Goal: Navigation & Orientation: Find specific page/section

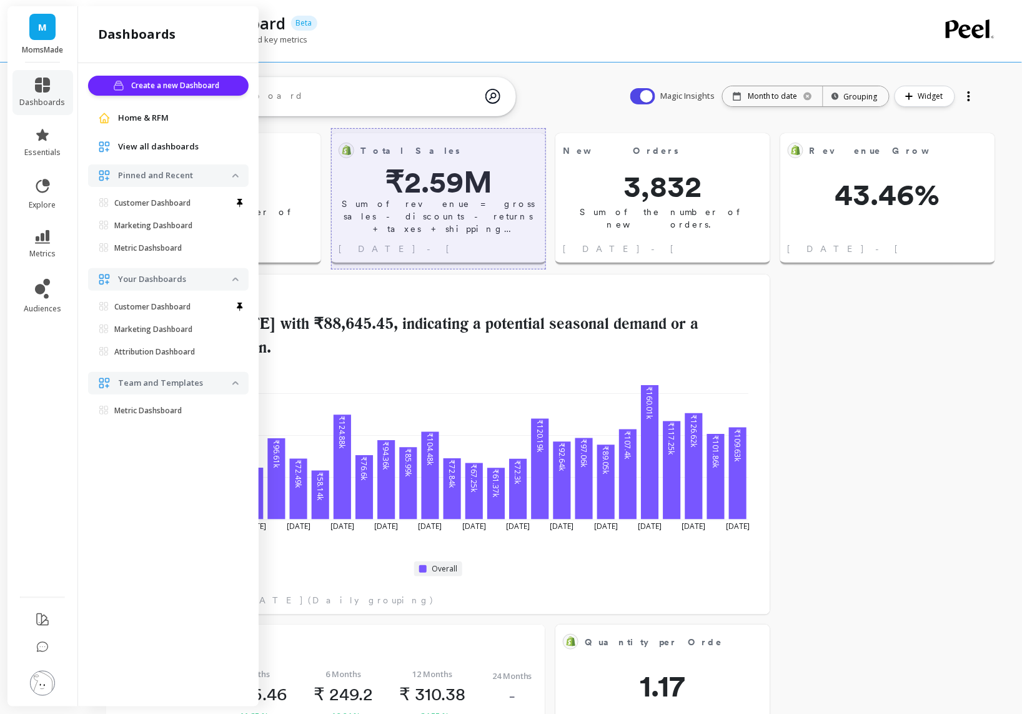
scroll to position [136, 0]
click at [401, 151] on div at bounding box center [438, 198] width 215 height 141
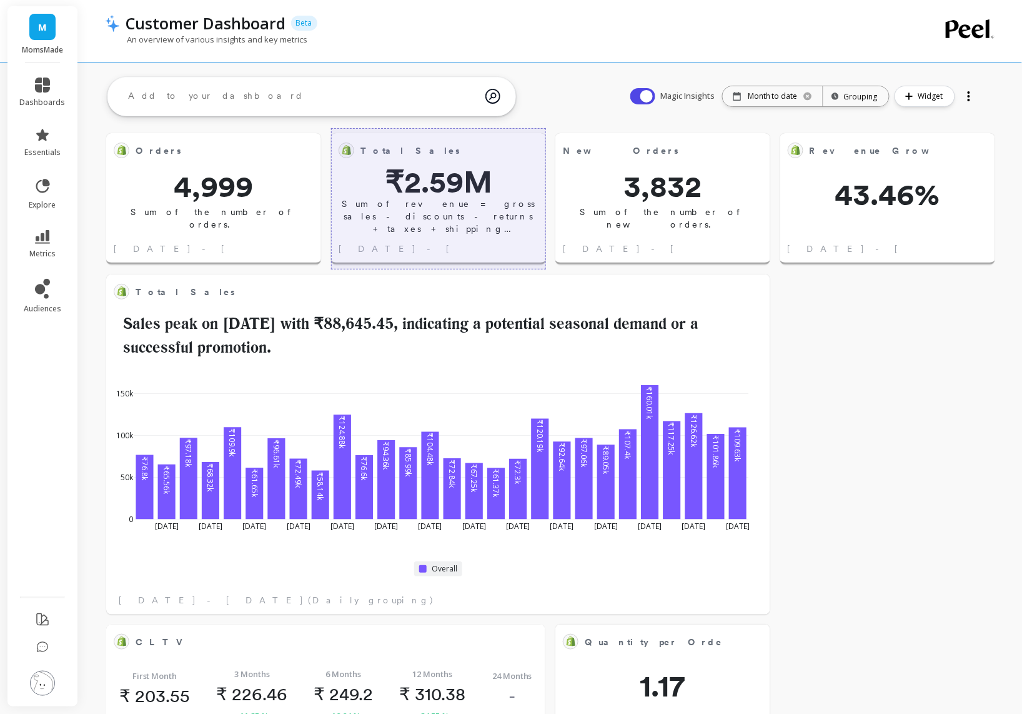
click at [19, 92] on li "dashboards" at bounding box center [42, 92] width 61 height 45
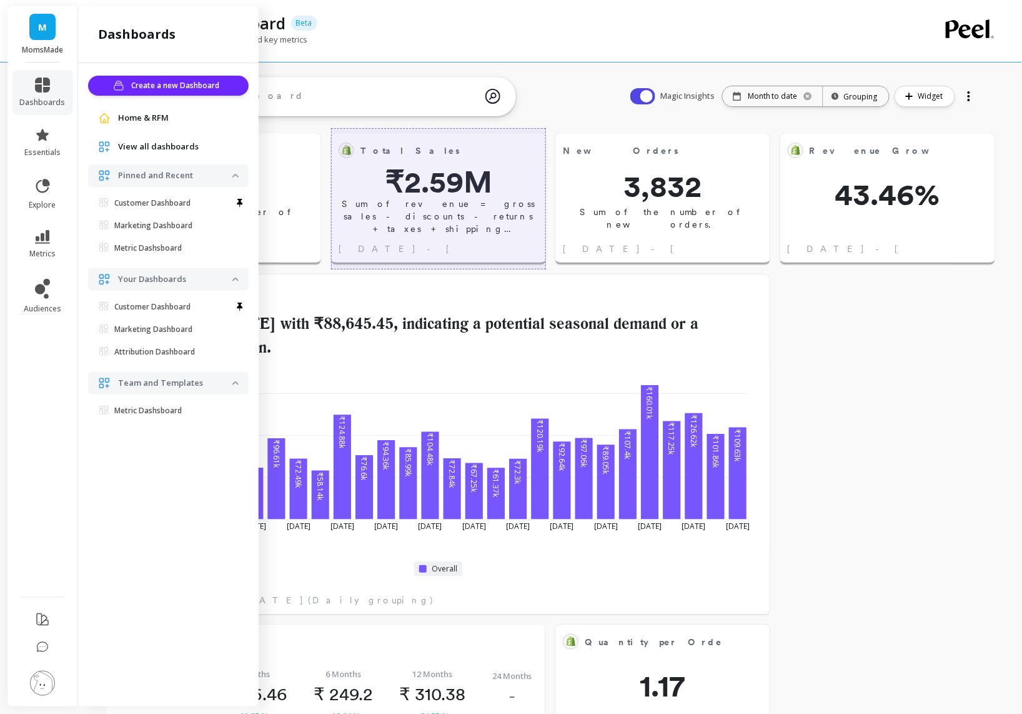
click at [145, 142] on span "View all dashboards" at bounding box center [158, 147] width 81 height 12
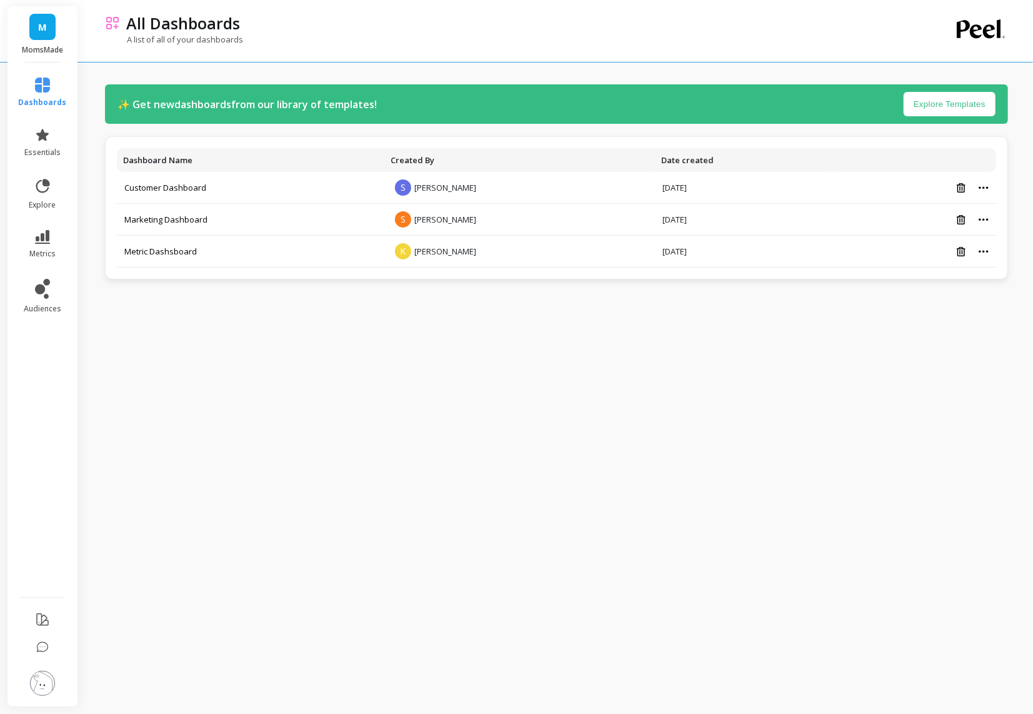
click at [41, 36] on link "M" at bounding box center [42, 27] width 26 height 26
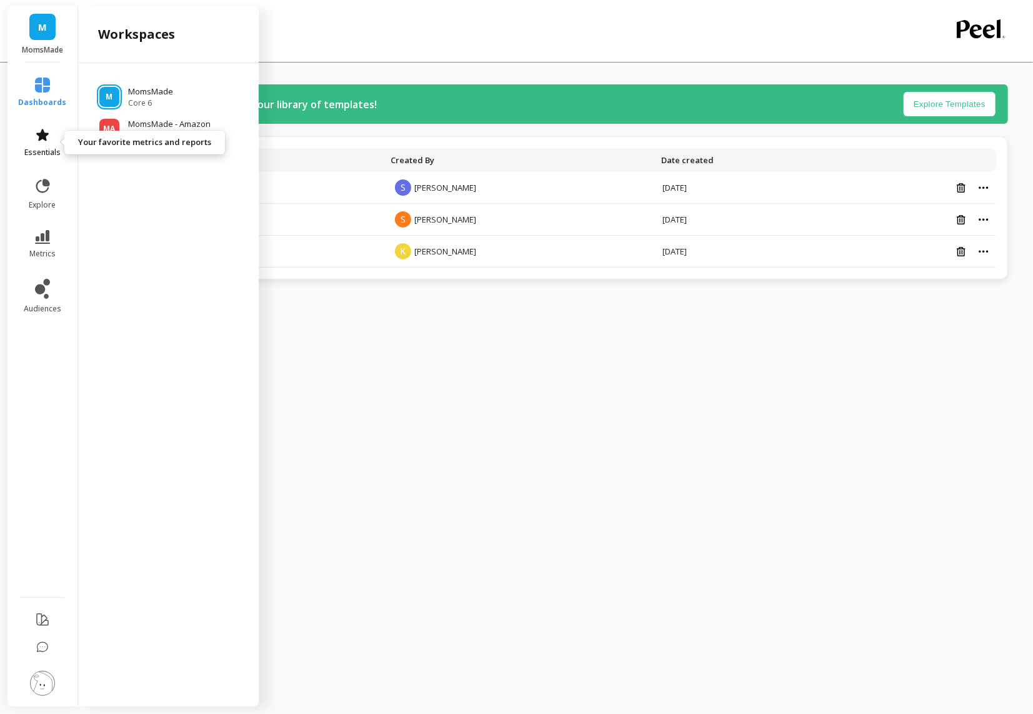
click at [44, 138] on icon at bounding box center [42, 135] width 12 height 12
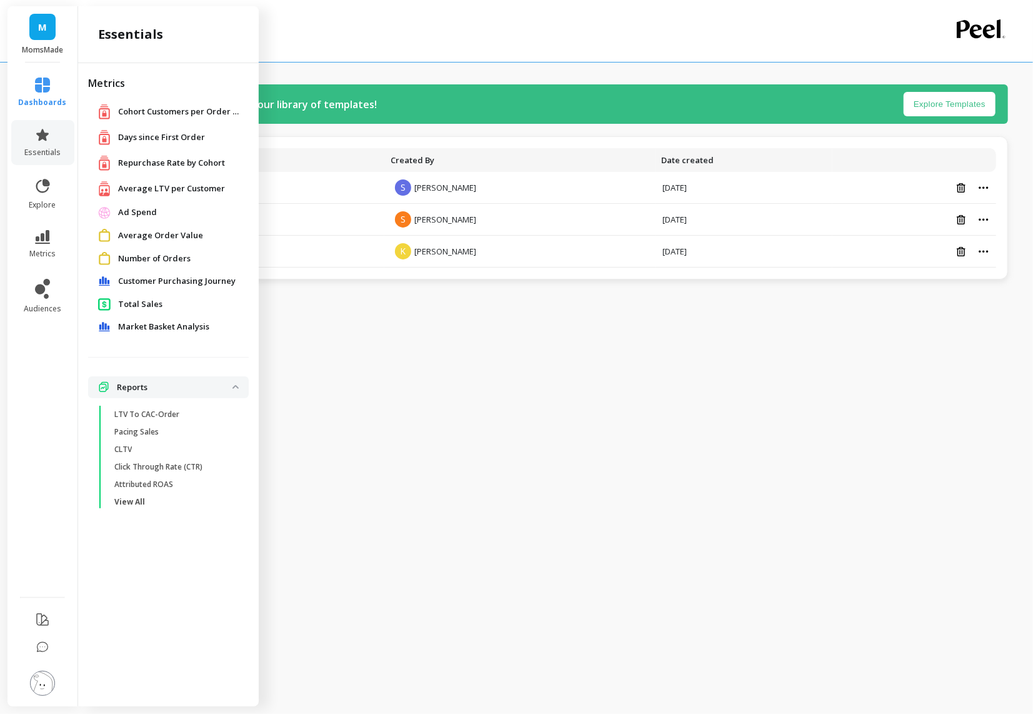
click at [46, 31] on span "M" at bounding box center [42, 27] width 9 height 14
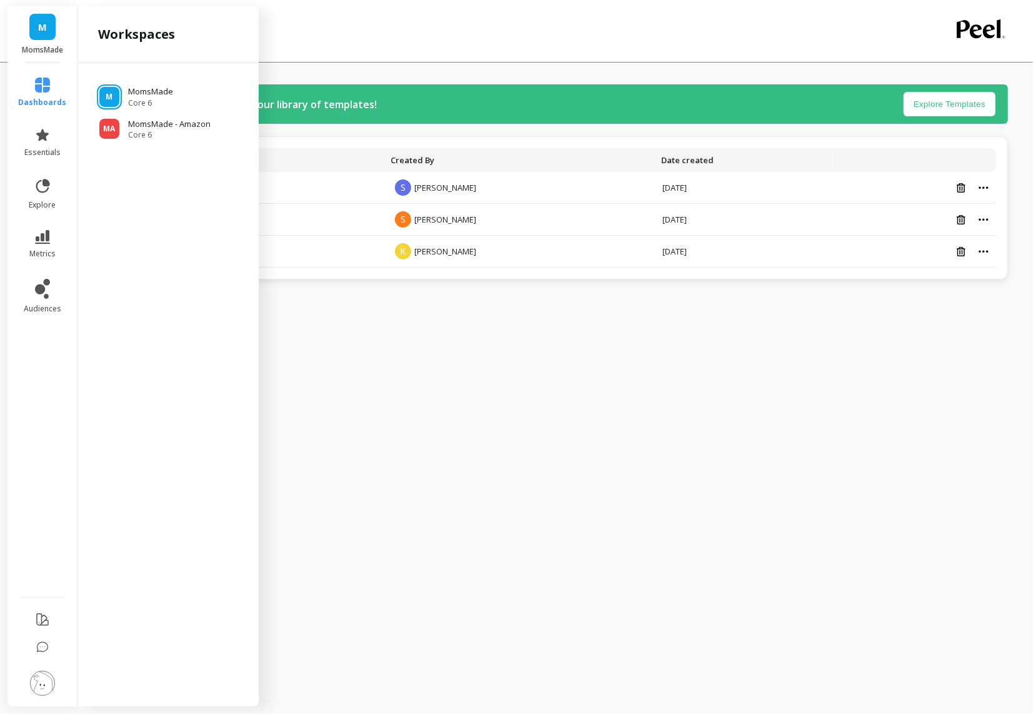
click at [44, 30] on span "M" at bounding box center [42, 27] width 9 height 14
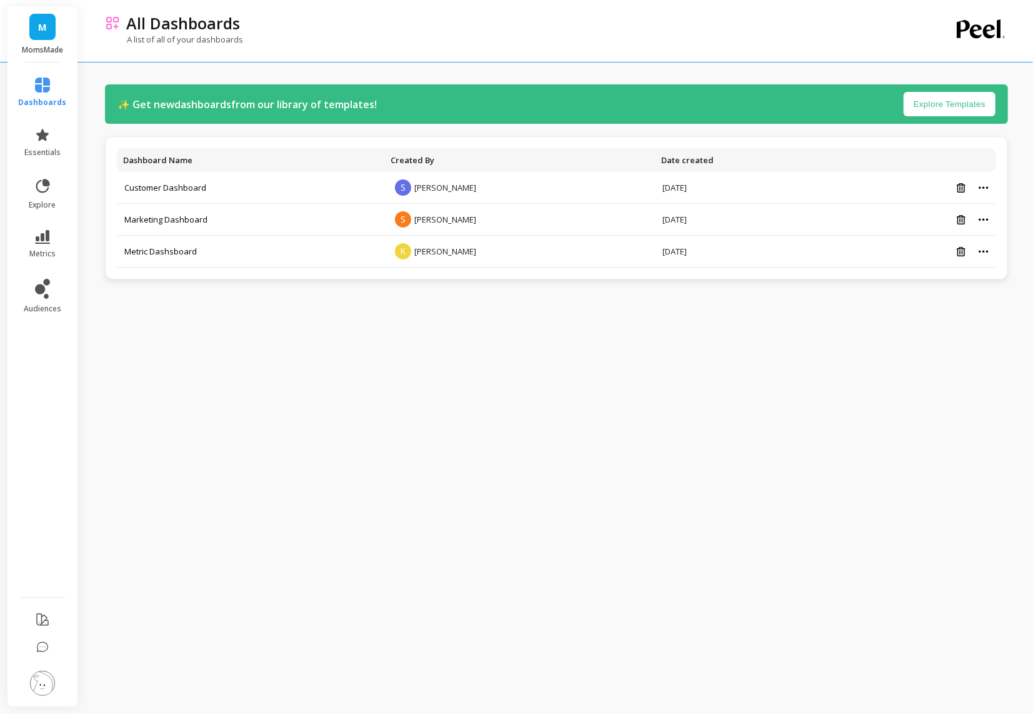
click at [135, 24] on p "All Dashboards" at bounding box center [183, 22] width 114 height 21
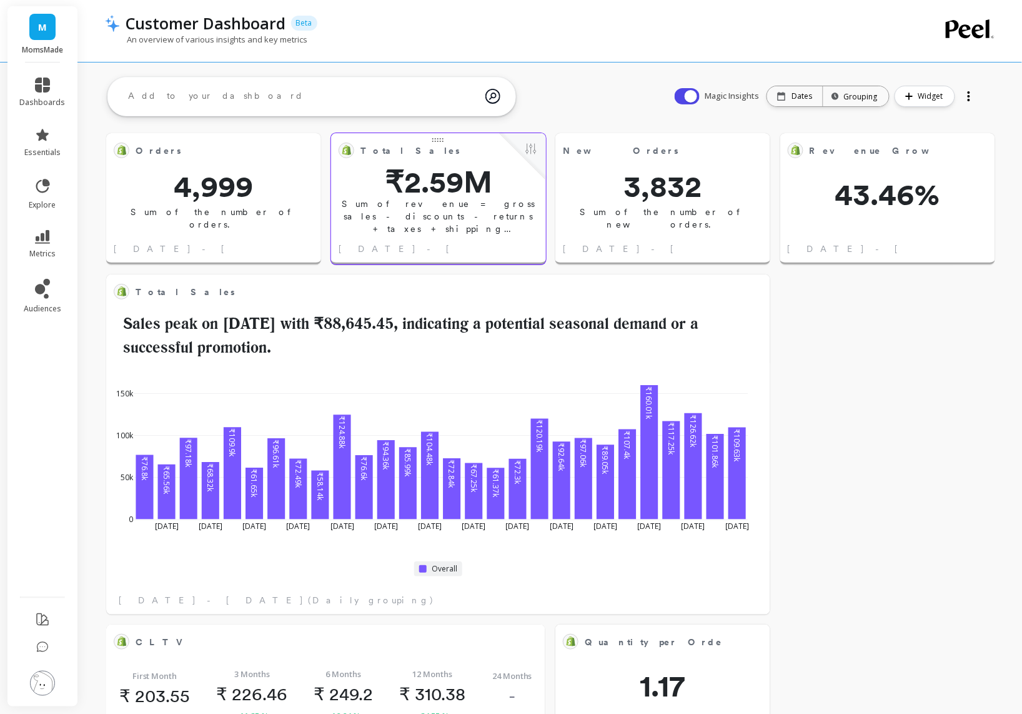
scroll to position [333, 392]
click at [372, 154] on span "Total Sales" at bounding box center [410, 150] width 99 height 13
click at [342, 150] on object at bounding box center [347, 150] width 10 height 10
click at [37, 644] on icon at bounding box center [42, 646] width 11 height 9
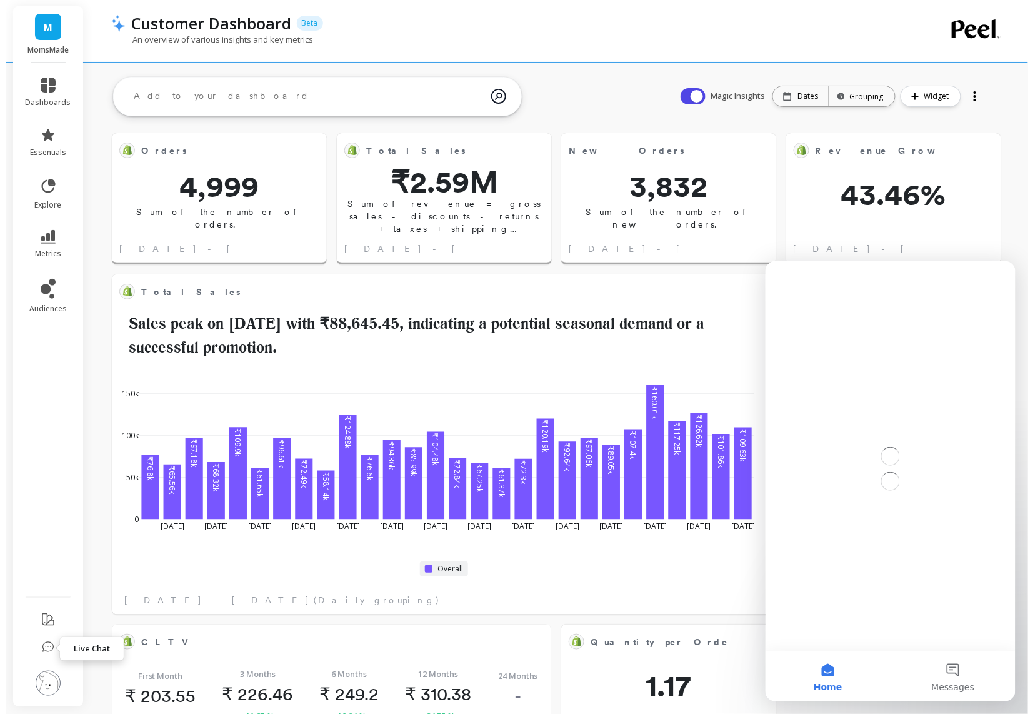
scroll to position [0, 0]
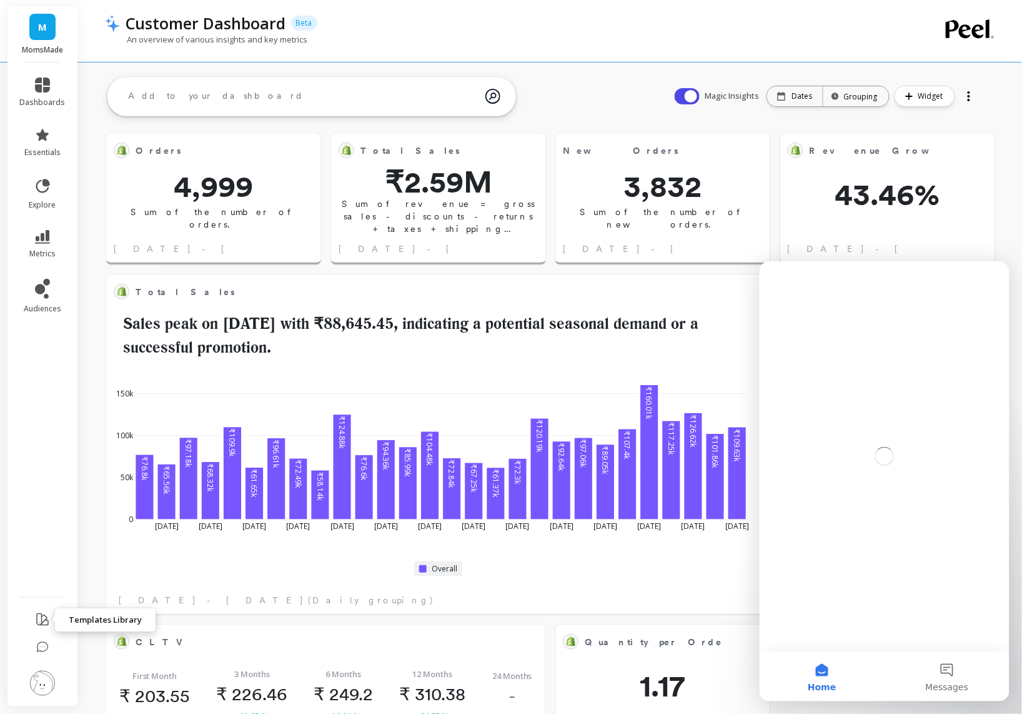
click at [46, 618] on icon at bounding box center [42, 619] width 11 height 11
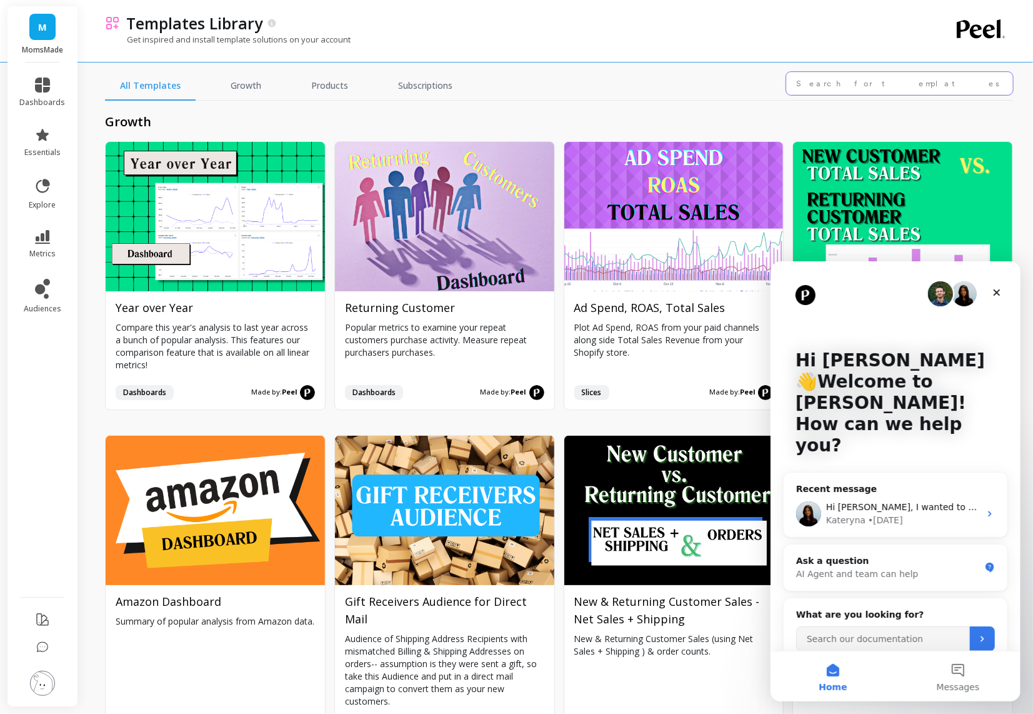
click at [862, 74] on input "text" at bounding box center [899, 83] width 227 height 23
click at [997, 295] on icon "Close" at bounding box center [996, 292] width 10 height 10
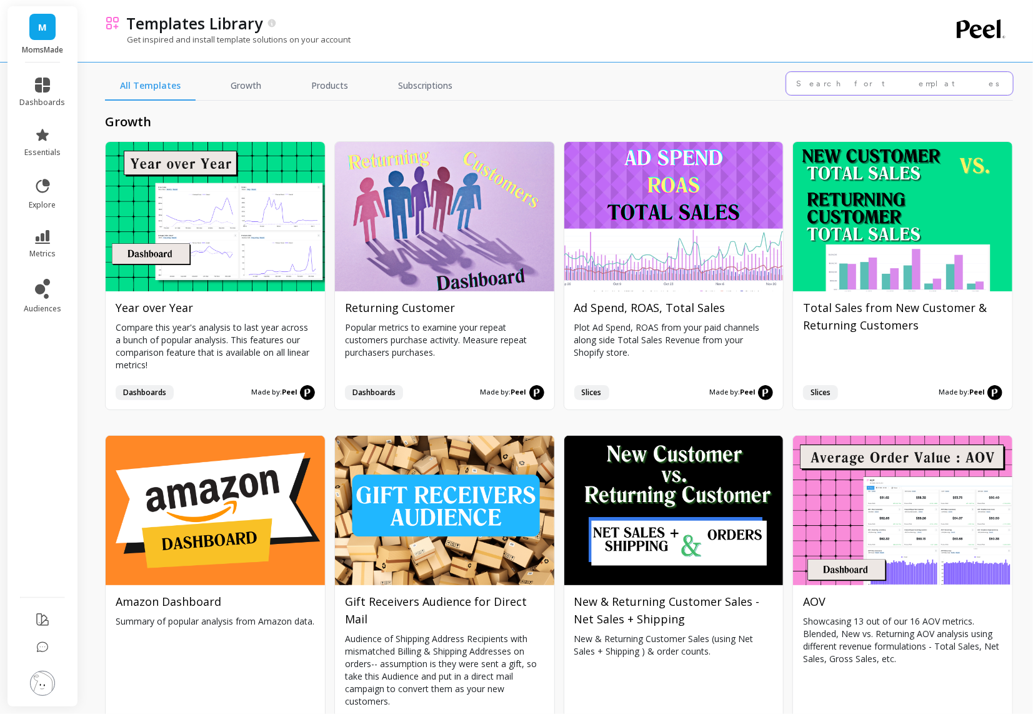
click at [884, 91] on input "text" at bounding box center [899, 83] width 227 height 23
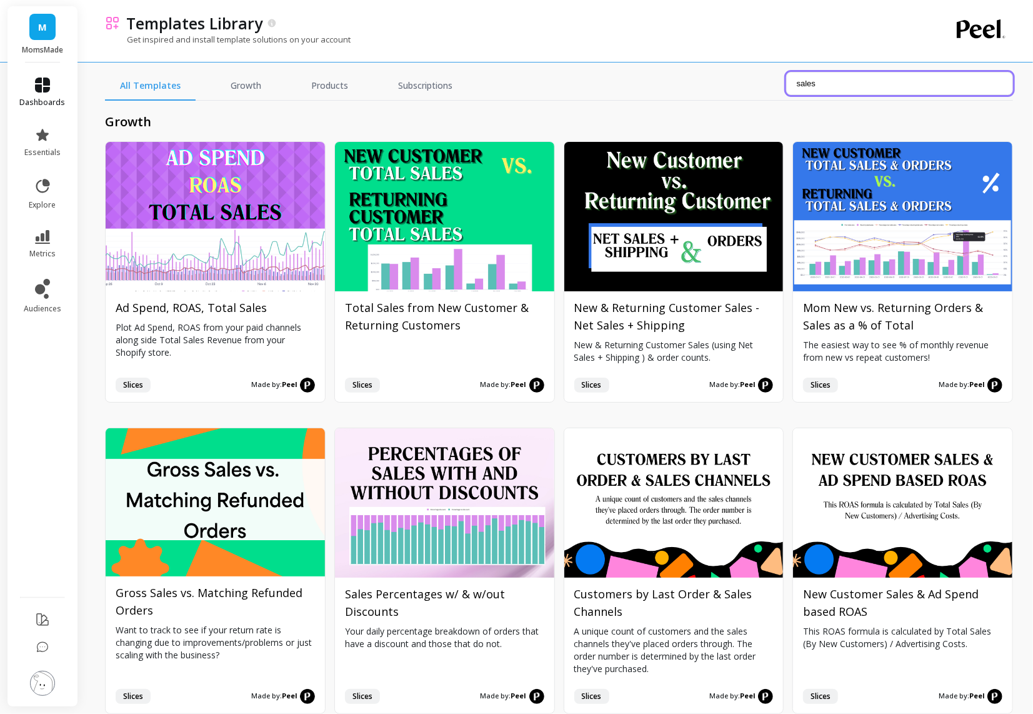
type input "sales"
click at [48, 82] on icon at bounding box center [42, 84] width 15 height 15
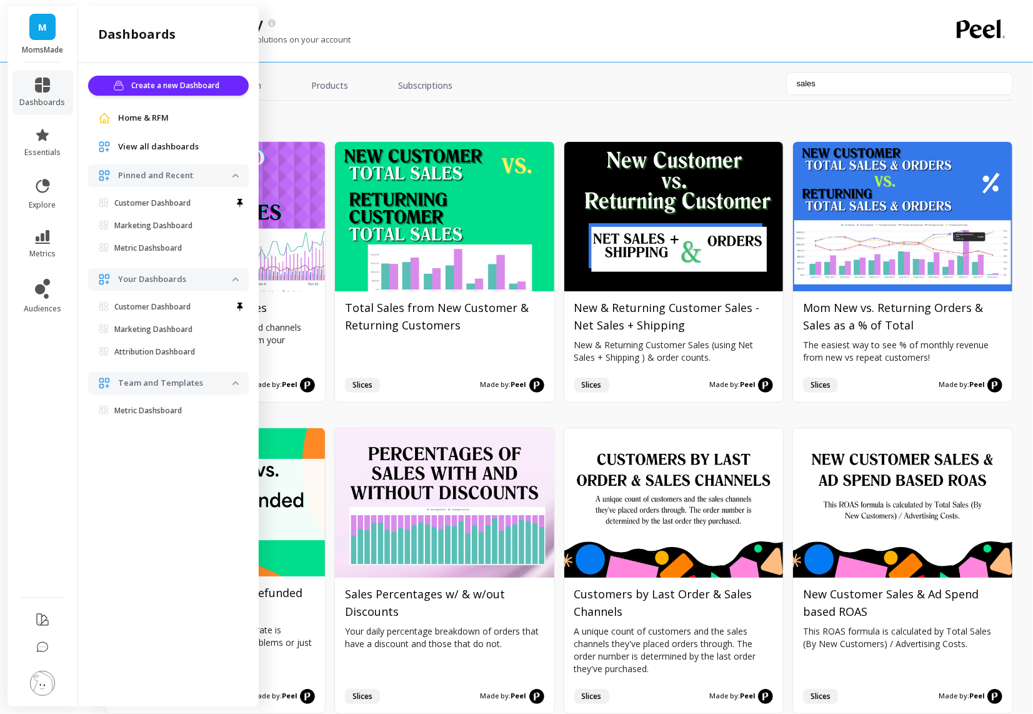
click at [171, 144] on span "View all dashboards" at bounding box center [158, 147] width 81 height 12
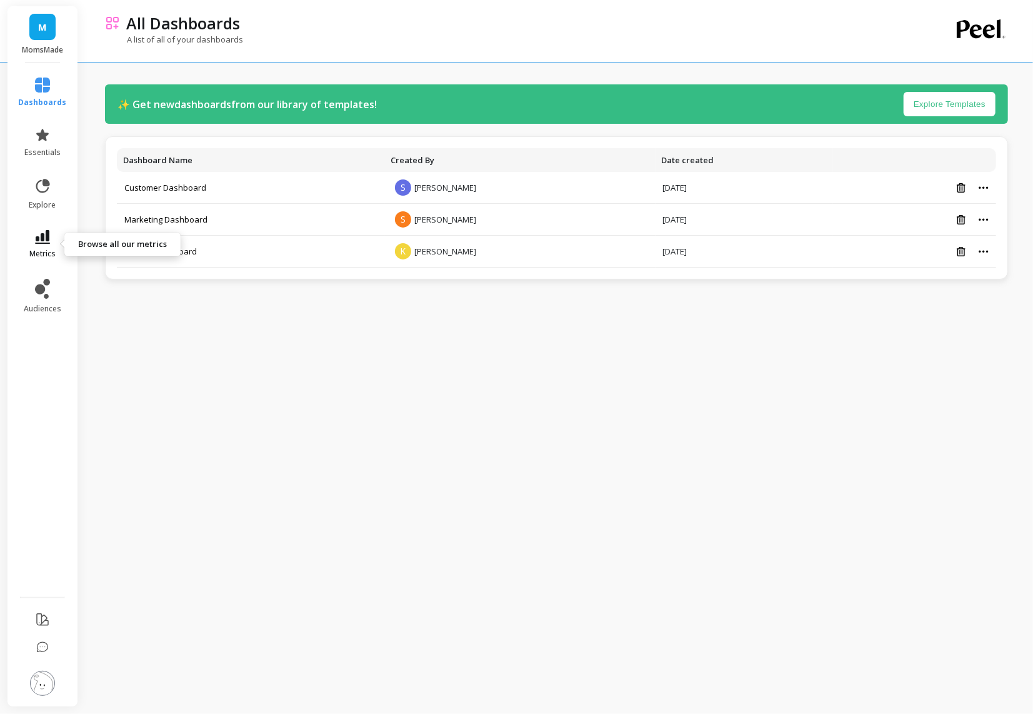
click at [44, 249] on span "metrics" at bounding box center [42, 254] width 26 height 10
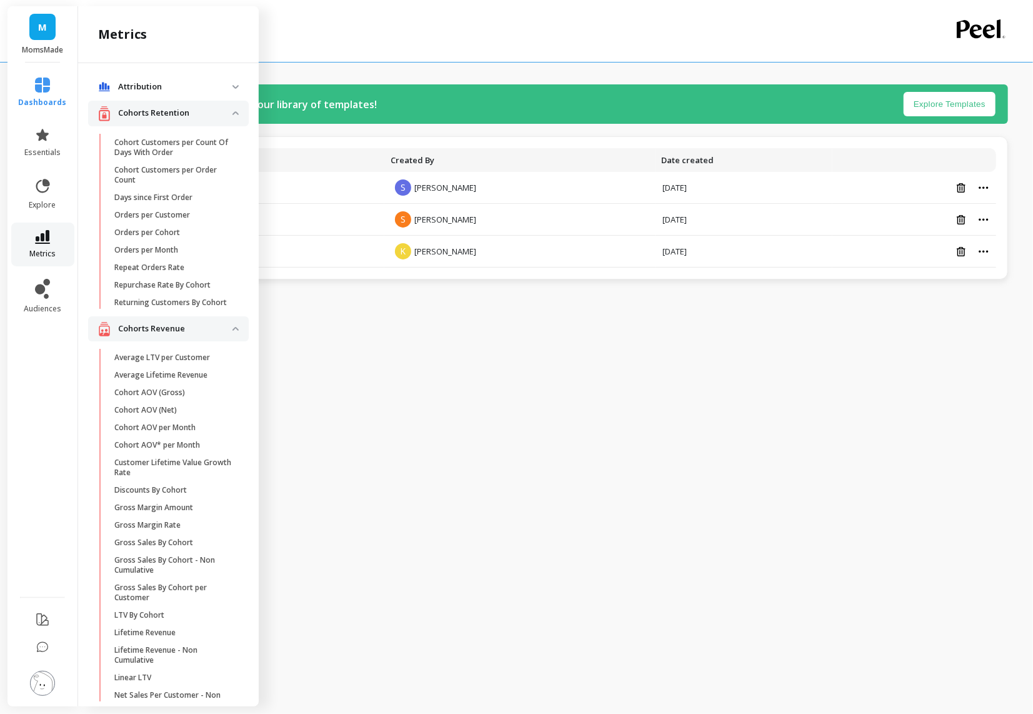
scroll to position [11, 0]
